Goal: Task Accomplishment & Management: Complete application form

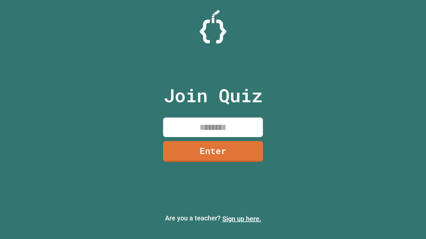
click at [241, 219] on link "Sign up here." at bounding box center [241, 219] width 39 height 8
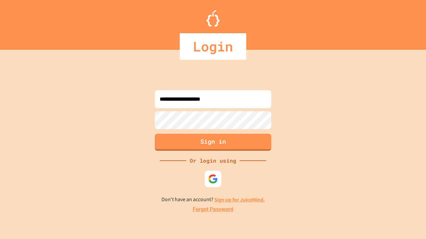
type input "**********"
